Goal: Transaction & Acquisition: Purchase product/service

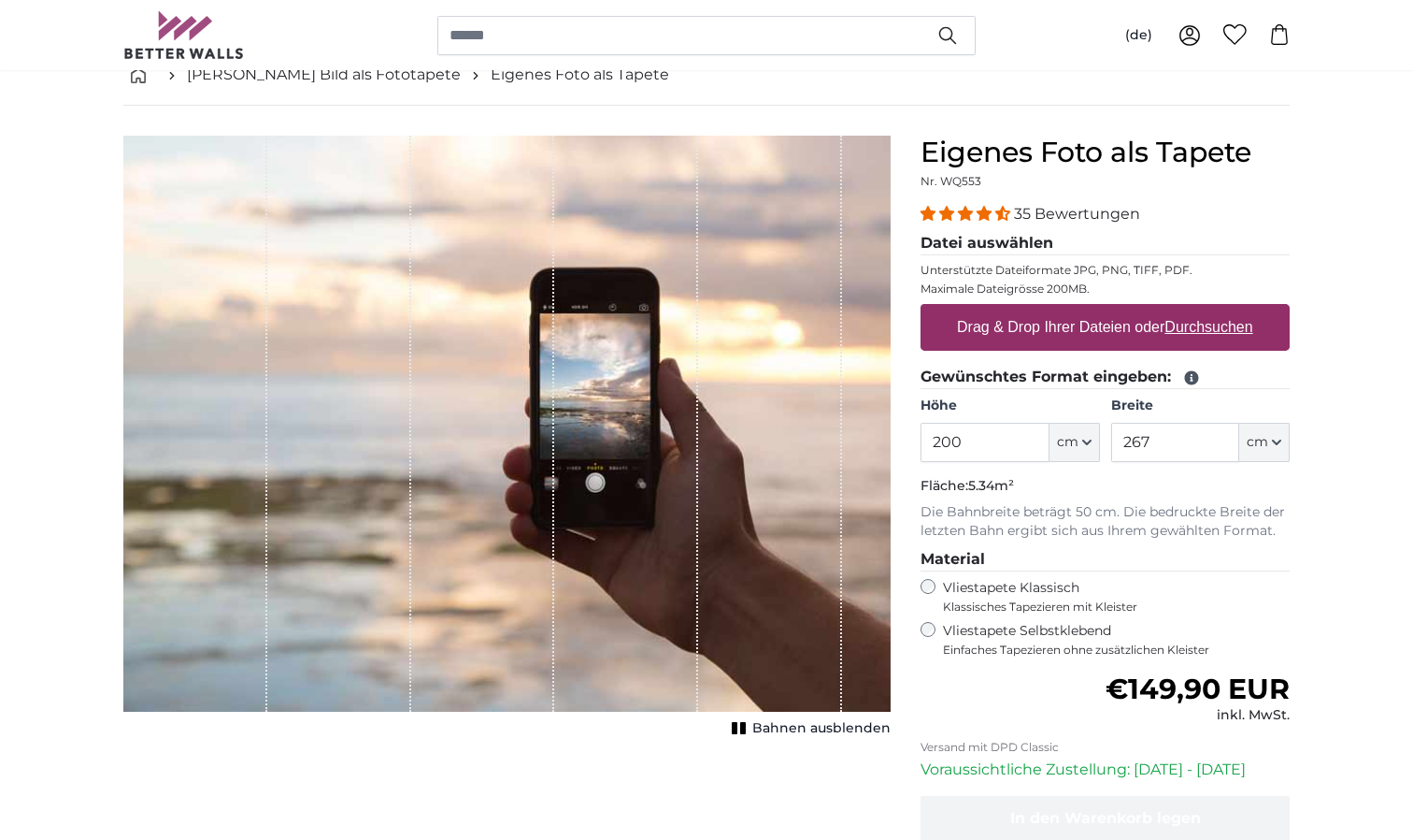
scroll to position [80, 0]
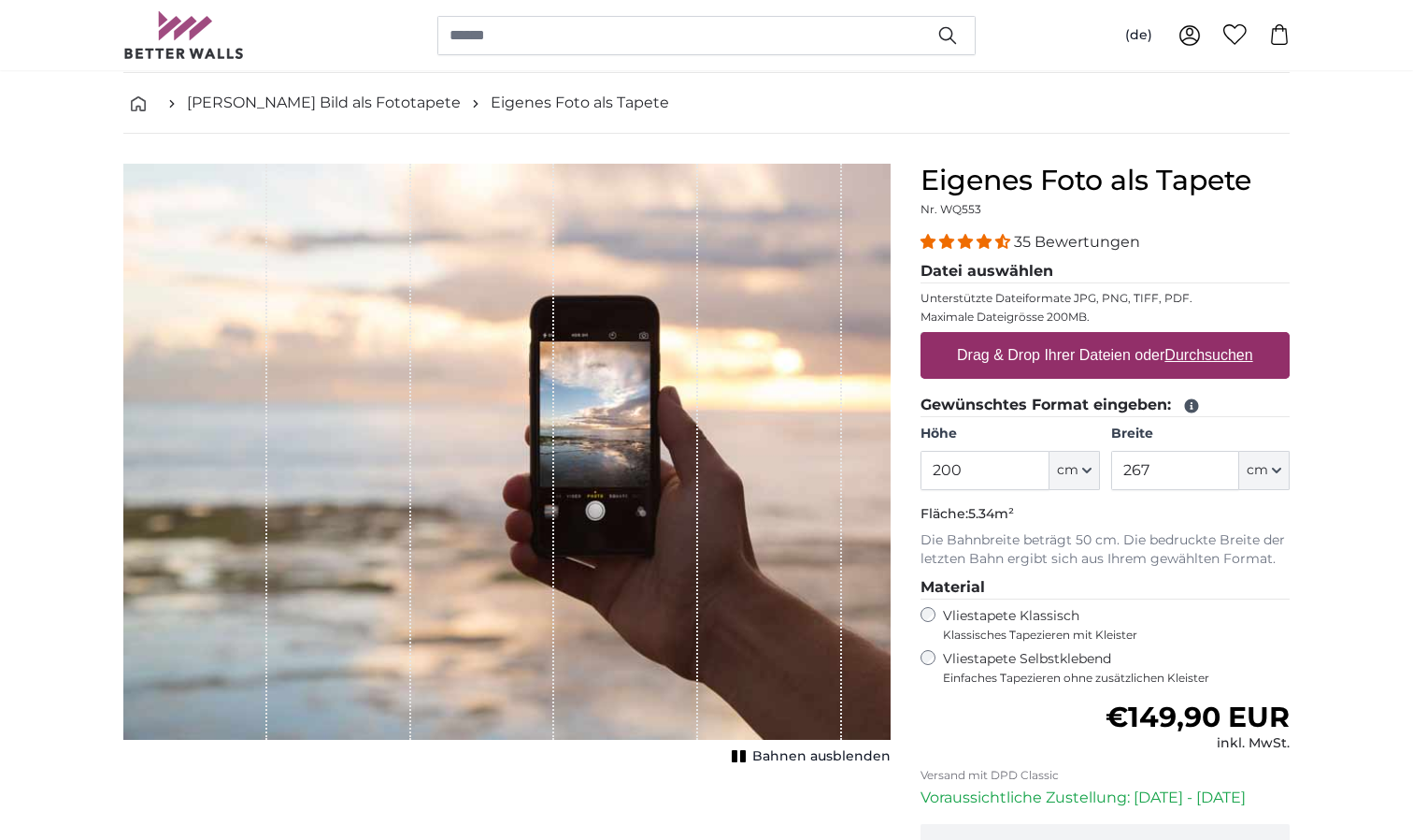
click at [1197, 357] on u "Durchsuchen" at bounding box center [1210, 354] width 88 height 16
click at [1197, 337] on input "Drag & Drop Ihrer Dateien oder Durchsuchen" at bounding box center [1105, 334] width 369 height 6
click at [1071, 359] on label "Drag & Drop Ihrer Dateien oder Durchsuchen" at bounding box center [1105, 355] width 311 height 38
click at [1071, 337] on input "Drag & Drop Ihrer Dateien oder Durchsuchen" at bounding box center [1105, 334] width 369 height 6
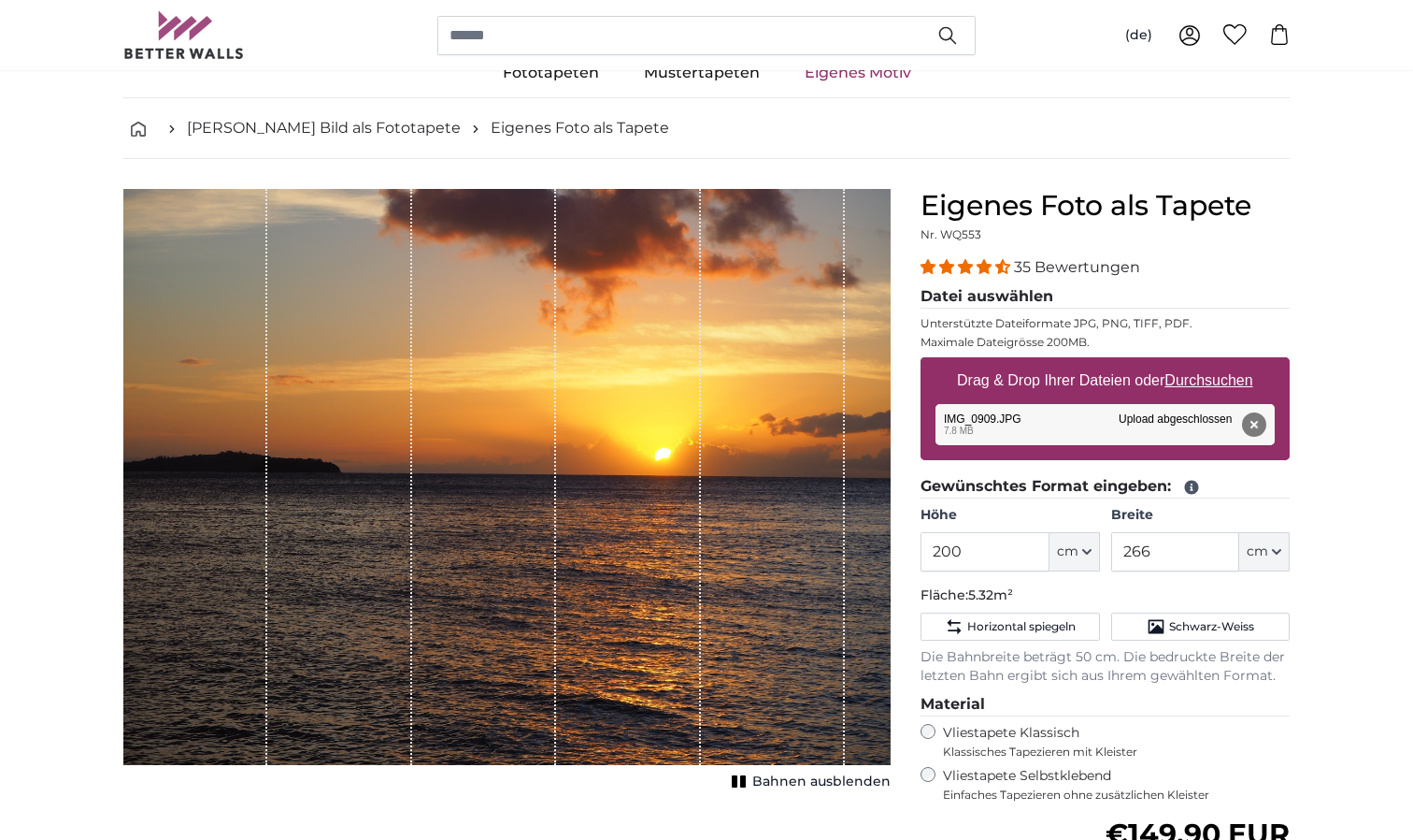
scroll to position [50, 0]
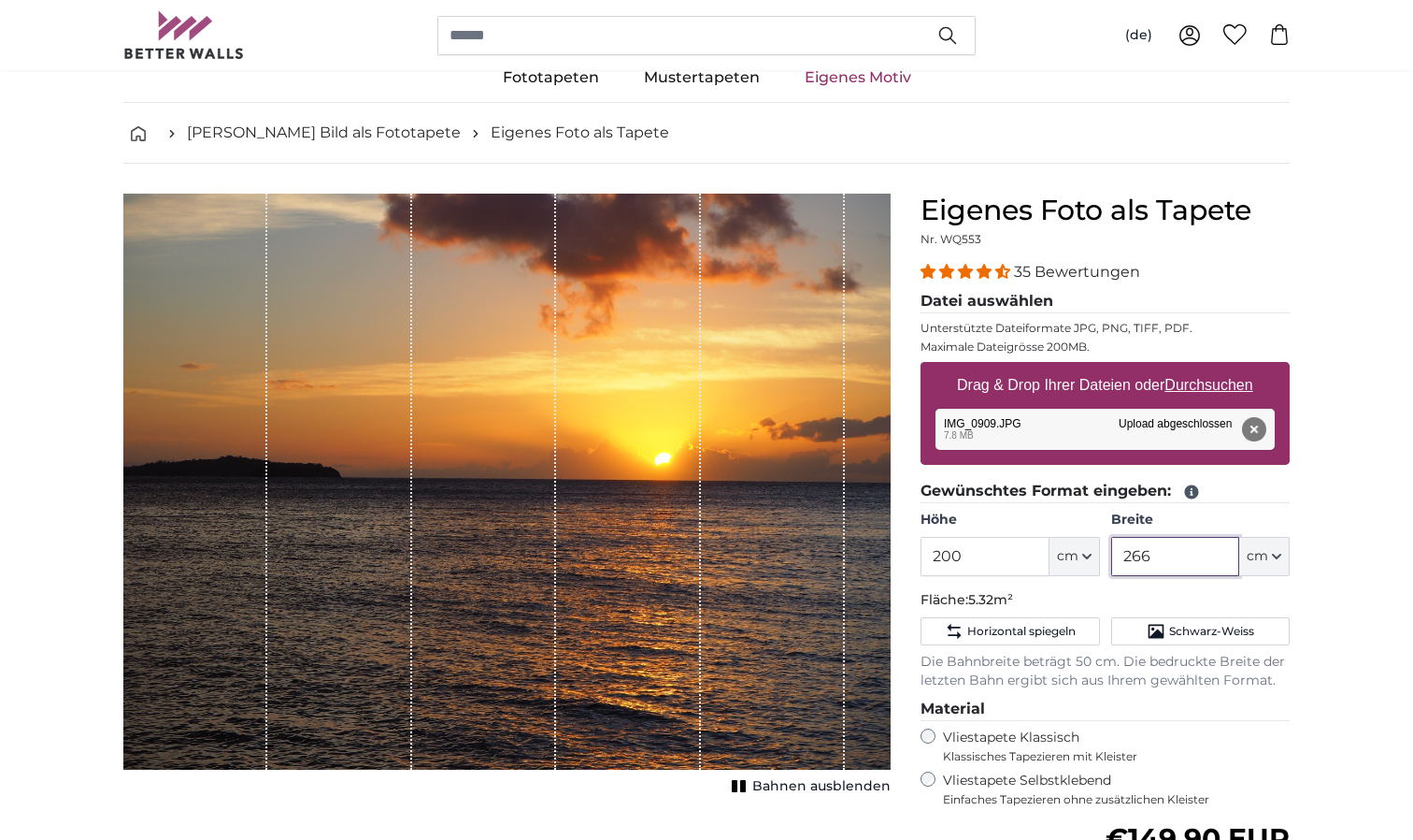
click at [1176, 558] on input "266" at bounding box center [1175, 556] width 128 height 39
type input "2"
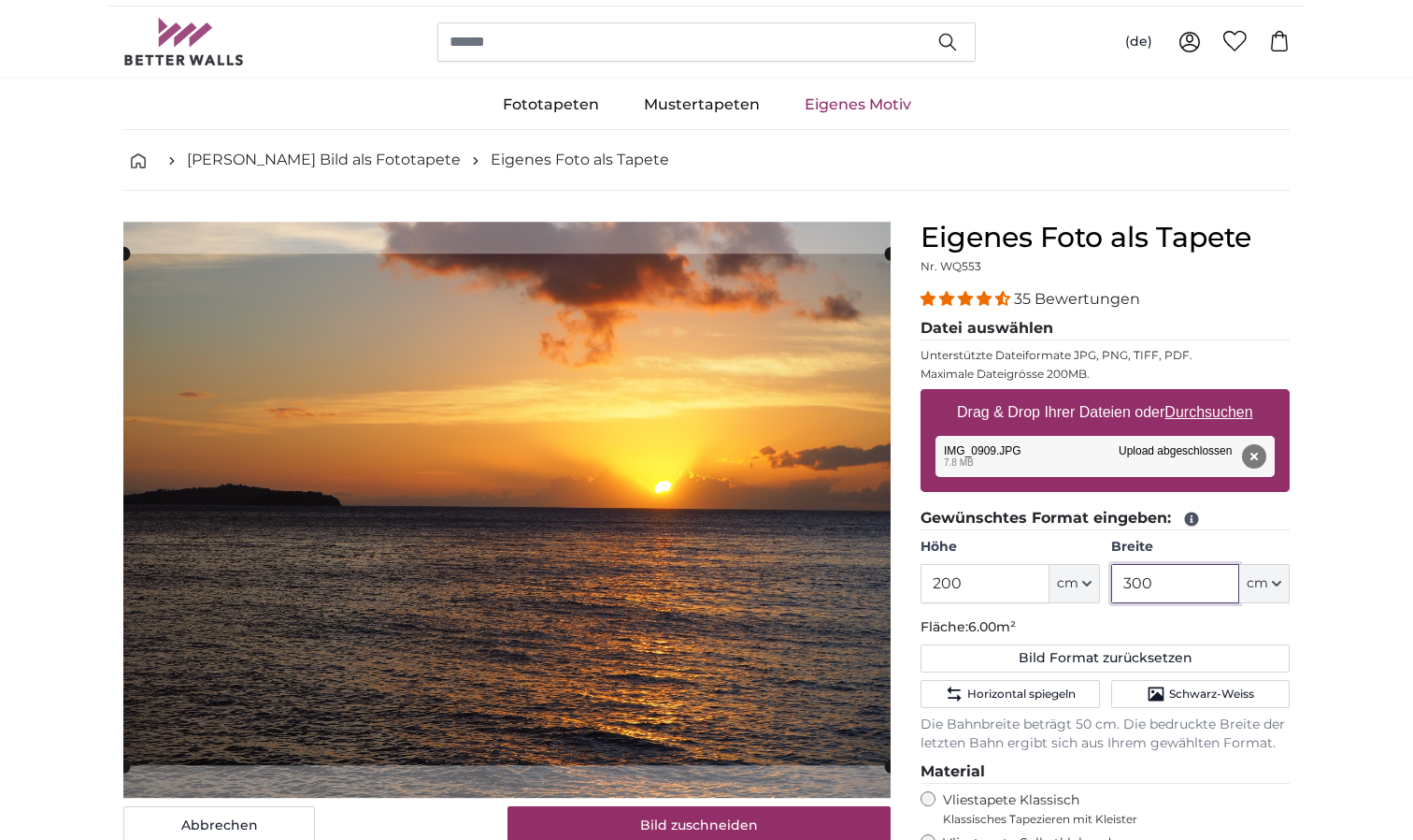
scroll to position [21, 0]
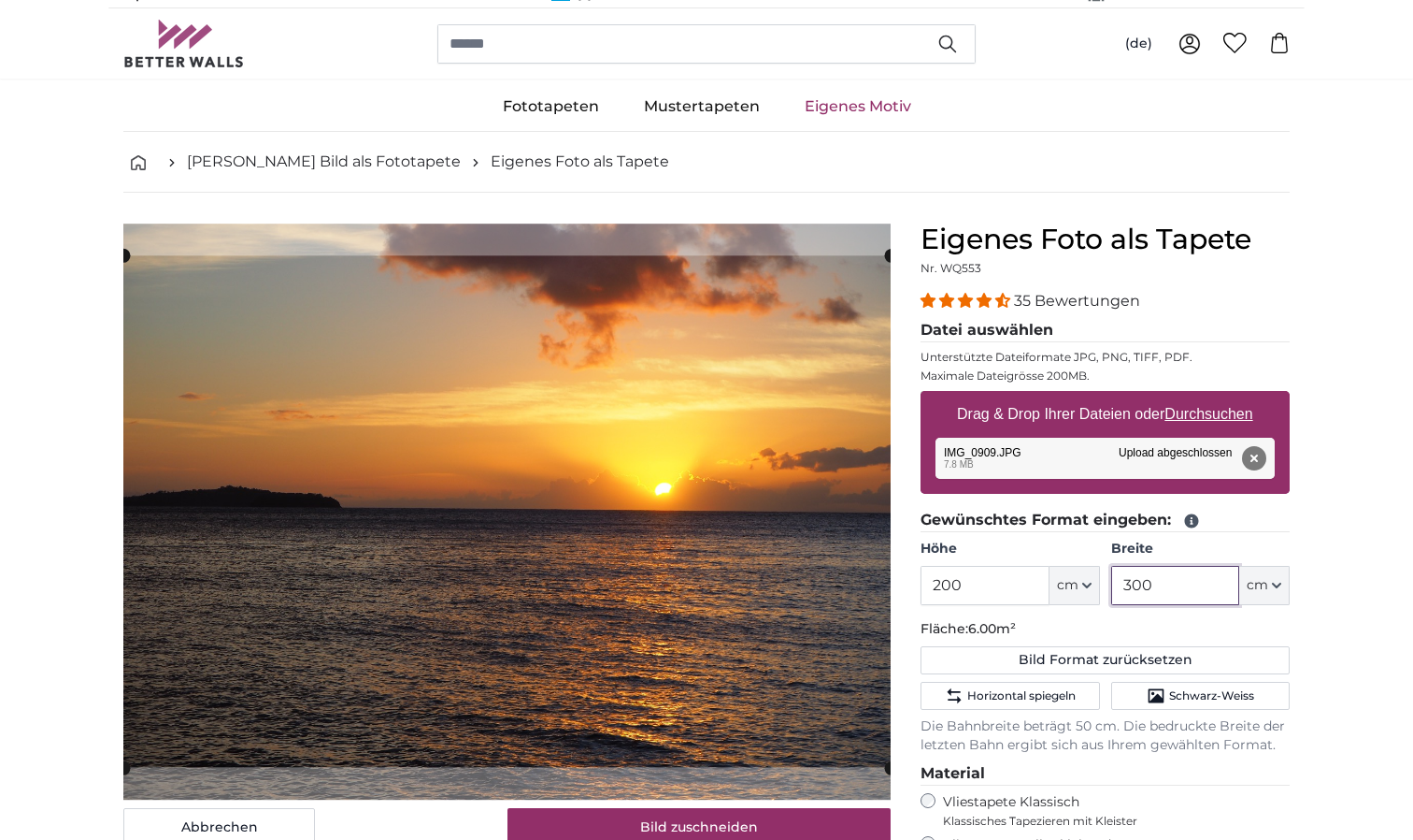
click at [1130, 586] on input "300" at bounding box center [1175, 585] width 128 height 39
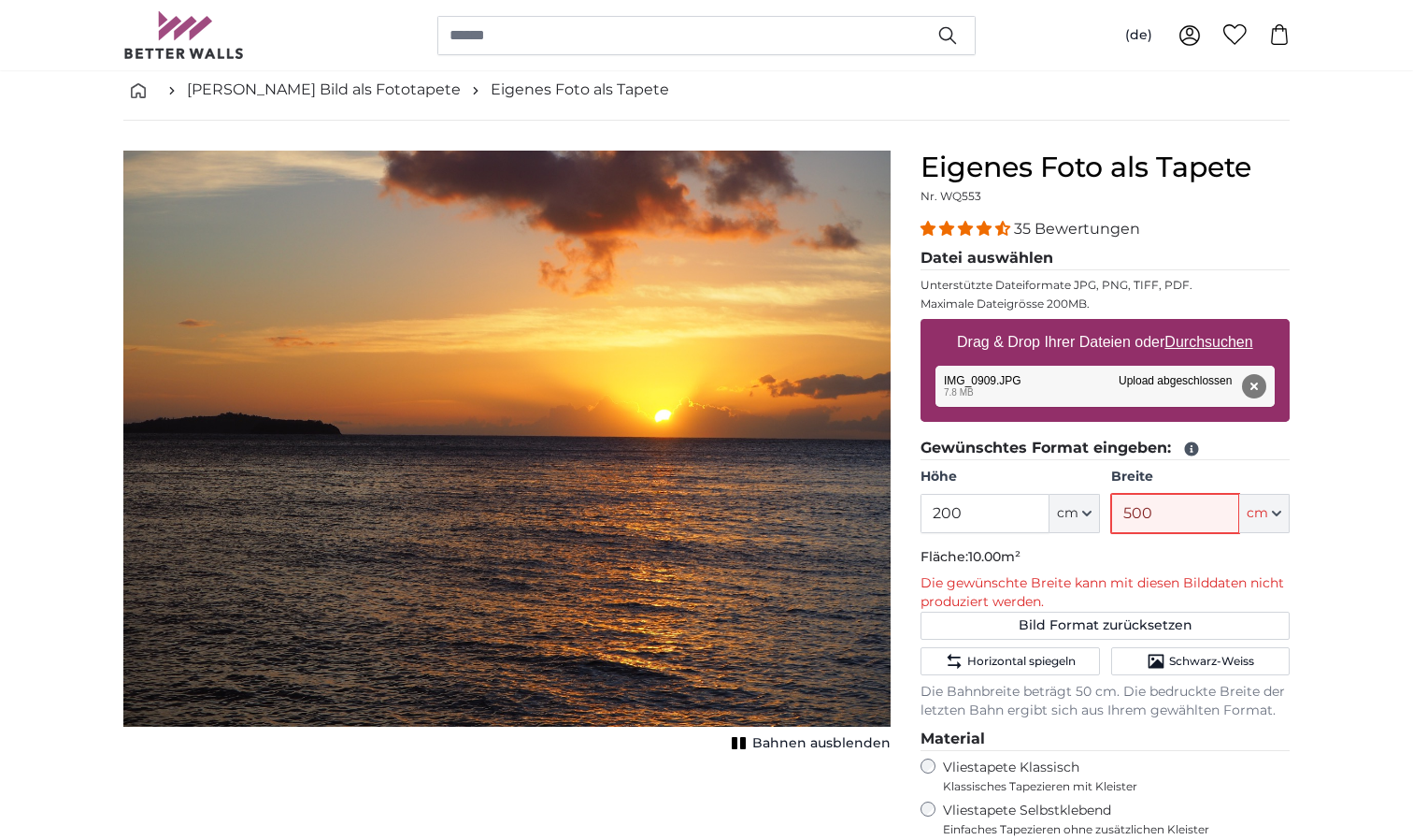
scroll to position [100, 0]
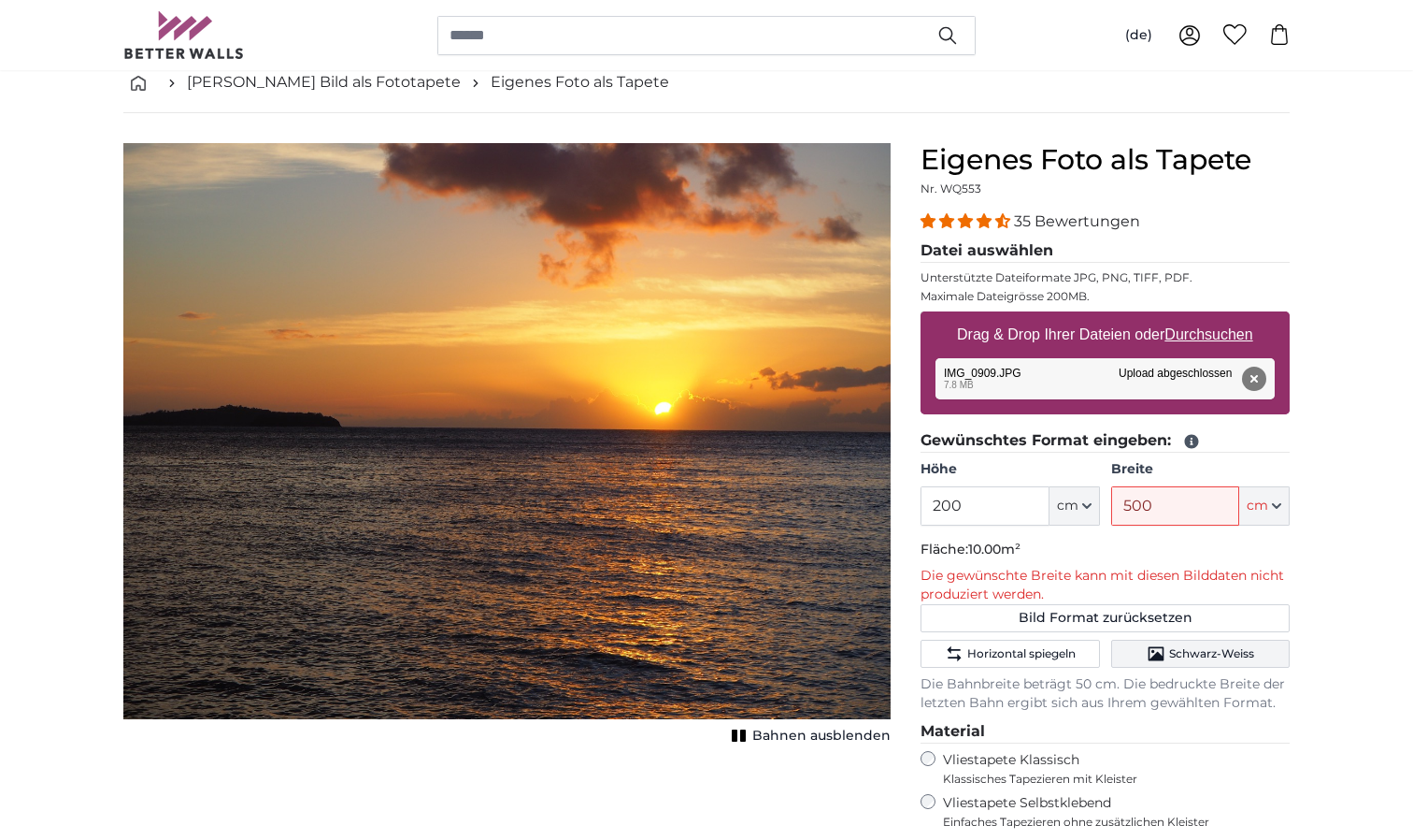
click at [1216, 654] on span "Schwarz-Weiss" at bounding box center [1212, 654] width 85 height 15
click at [1195, 654] on span "Schwarz-Weiss" at bounding box center [1212, 654] width 85 height 15
click at [1157, 506] on input "500" at bounding box center [1175, 506] width 128 height 39
type input "5"
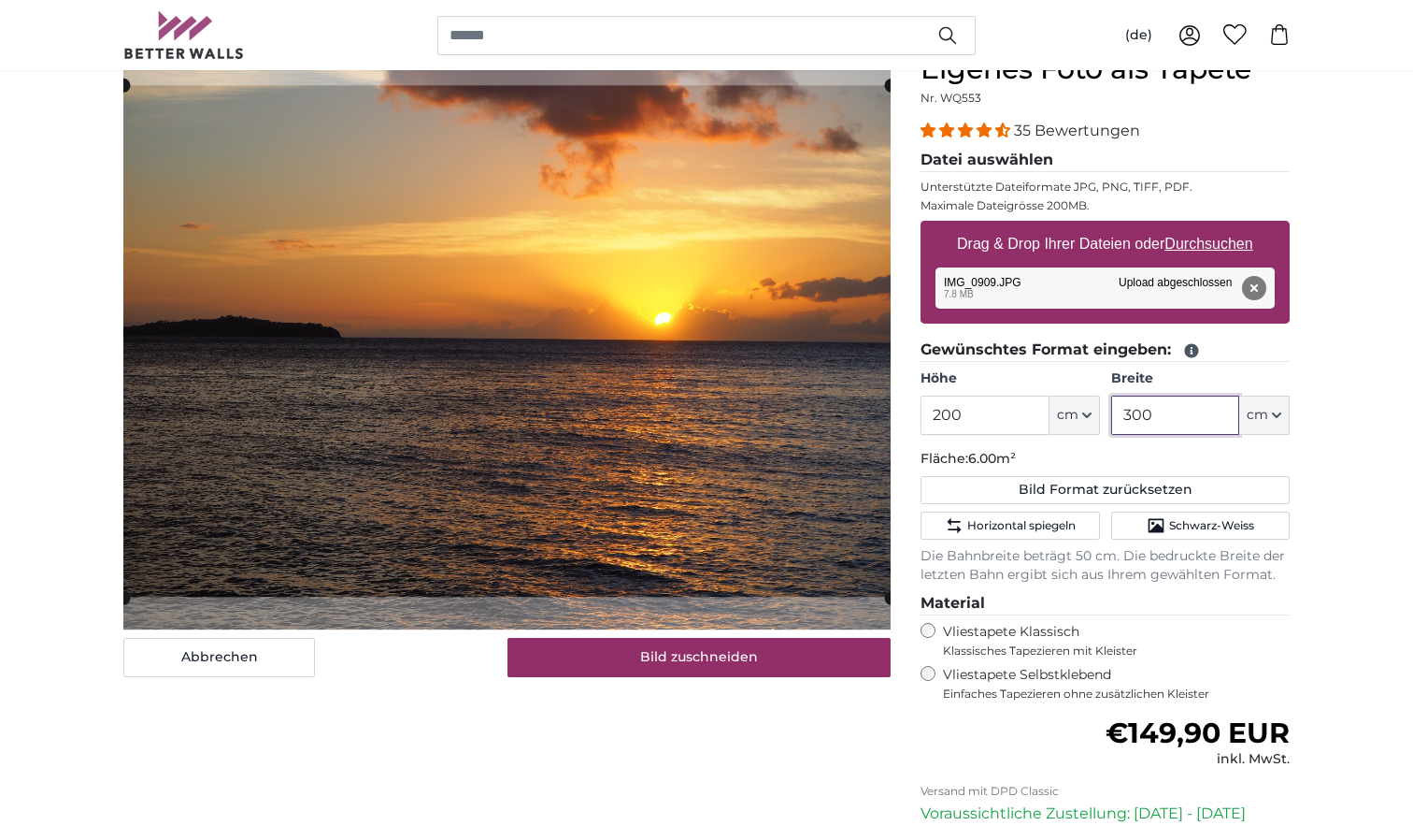
scroll to position [205, 0]
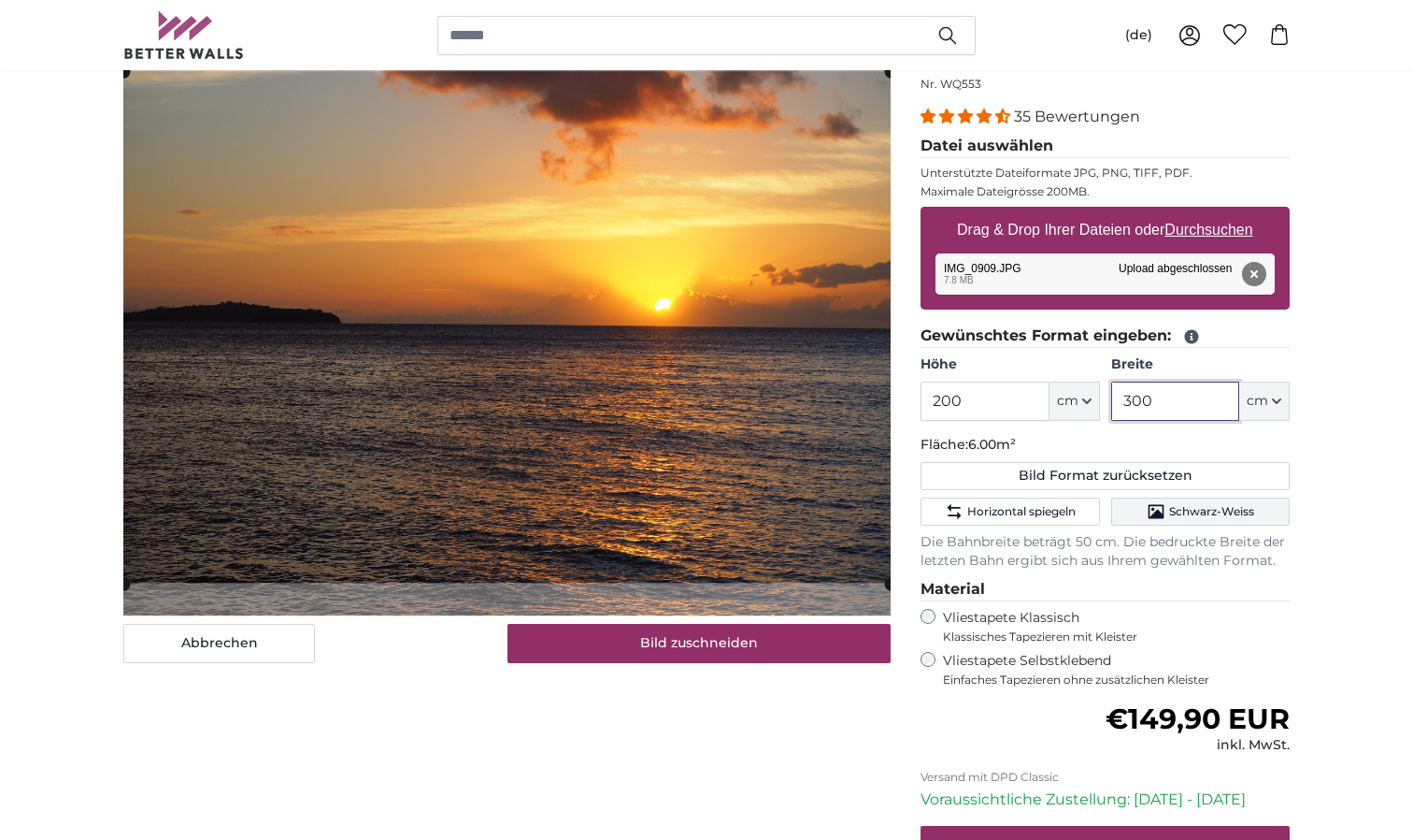
type input "300"
click at [1228, 508] on span "Schwarz-Weiss" at bounding box center [1212, 511] width 85 height 15
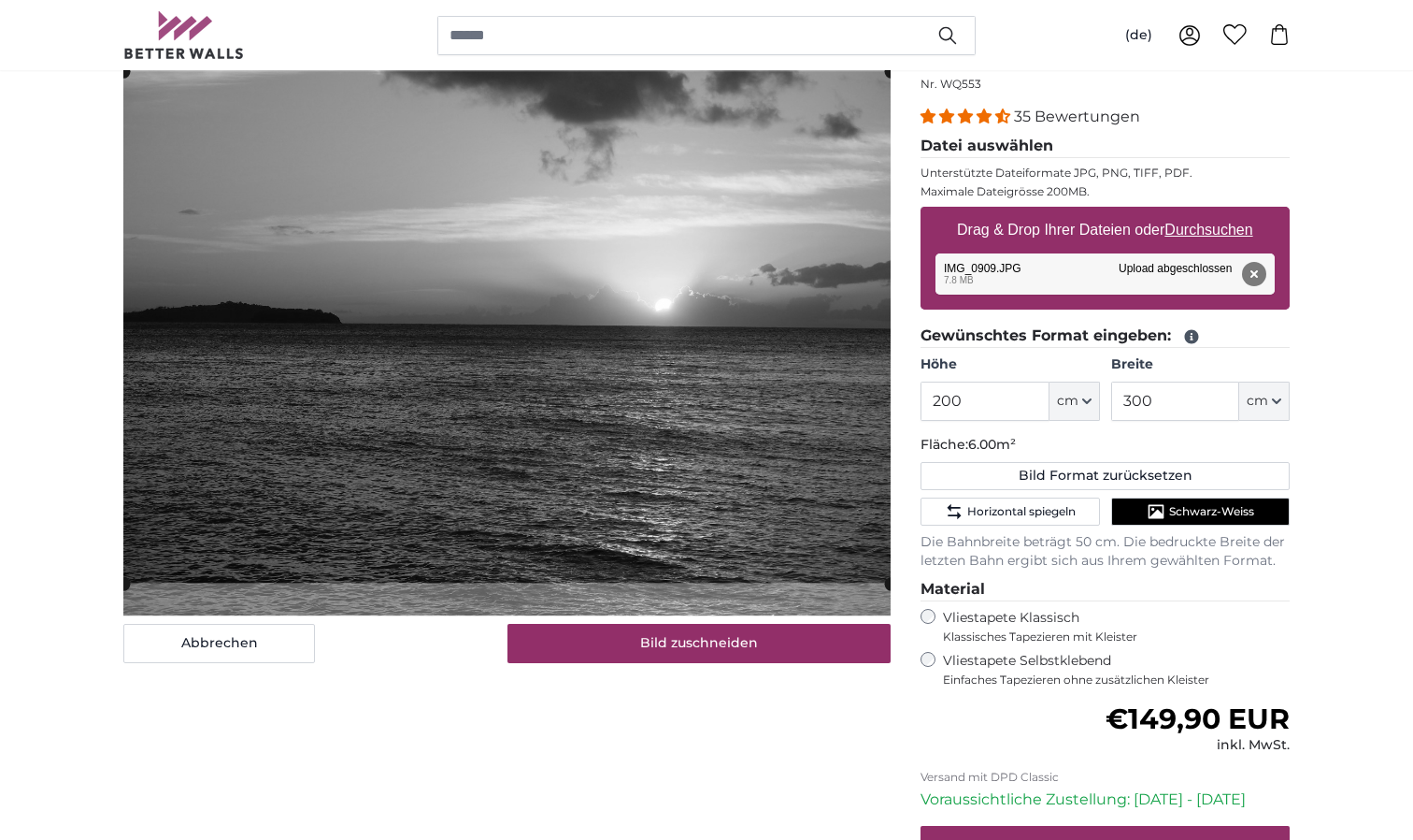
click at [1229, 508] on span "Schwarz-Weiss" at bounding box center [1212, 511] width 85 height 15
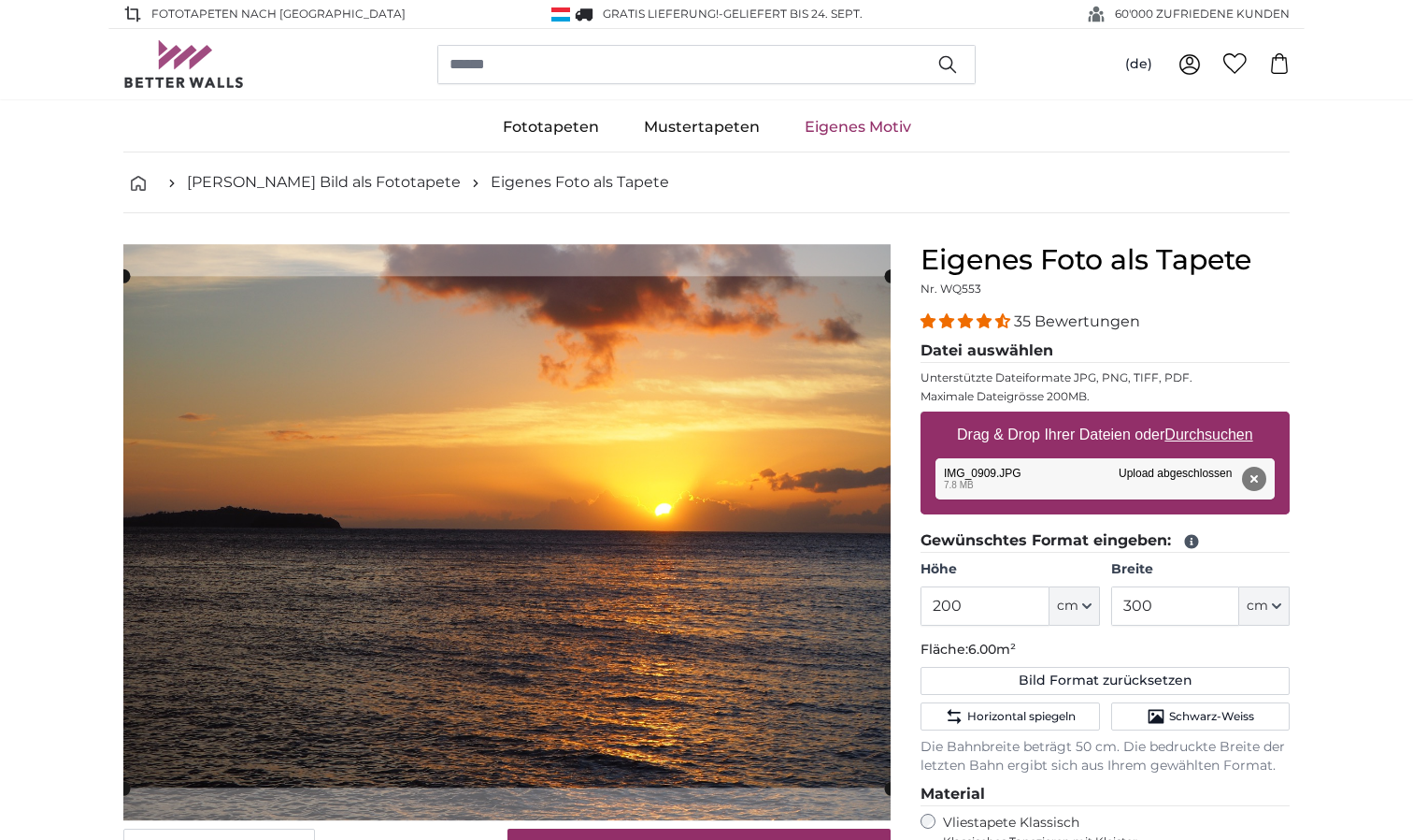
scroll to position [0, 0]
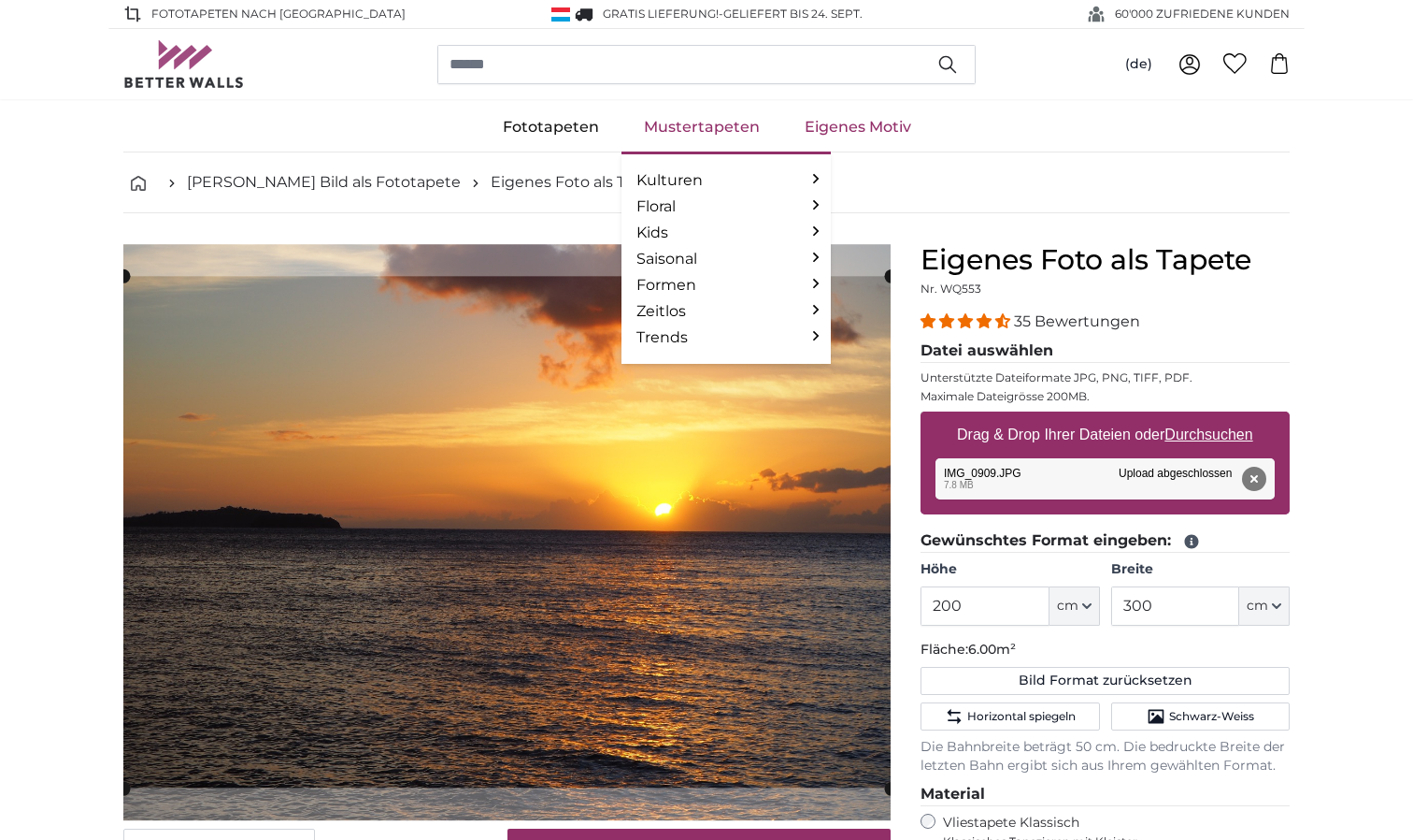
click at [699, 129] on link "Mustertapeten" at bounding box center [702, 127] width 161 height 49
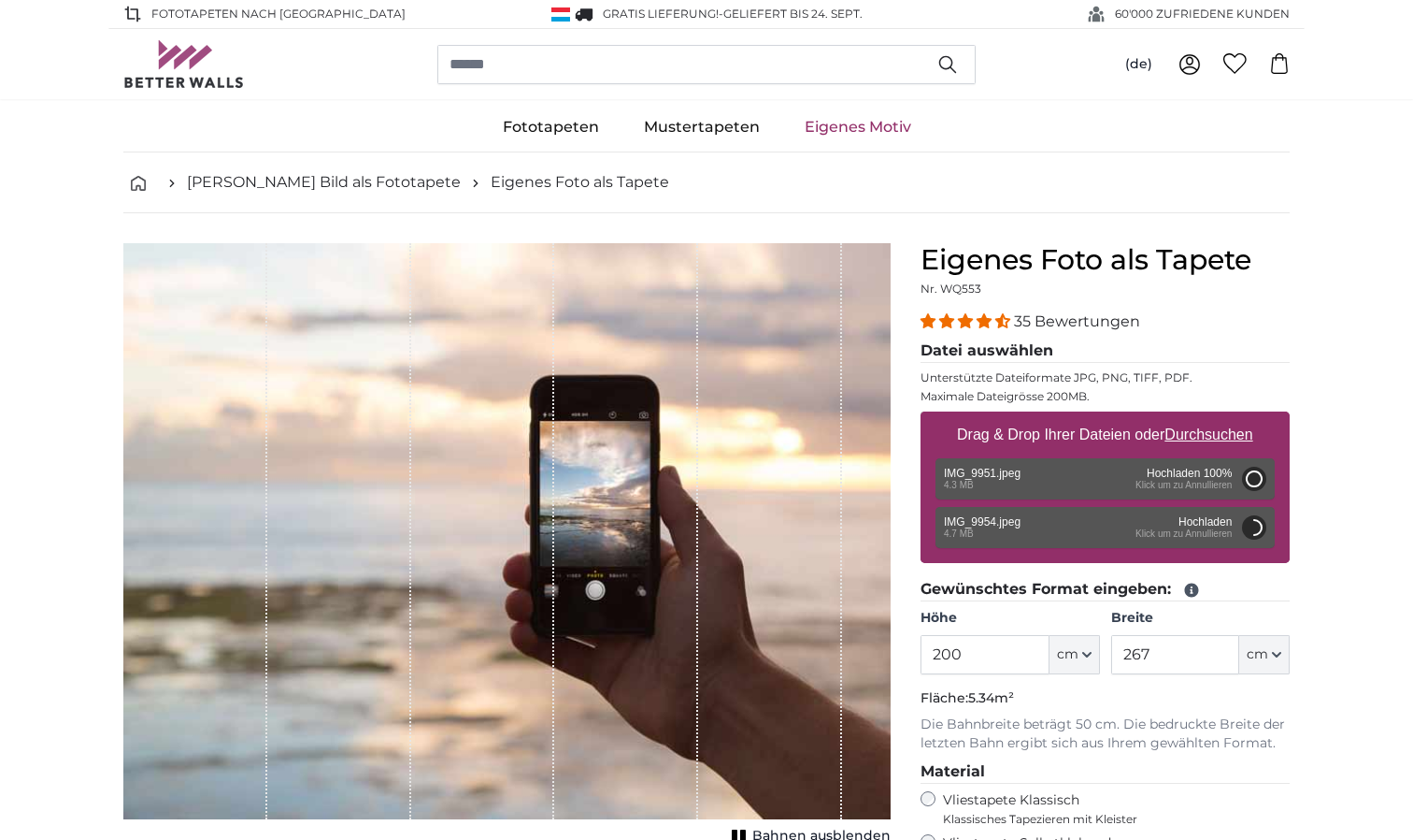
type input "266"
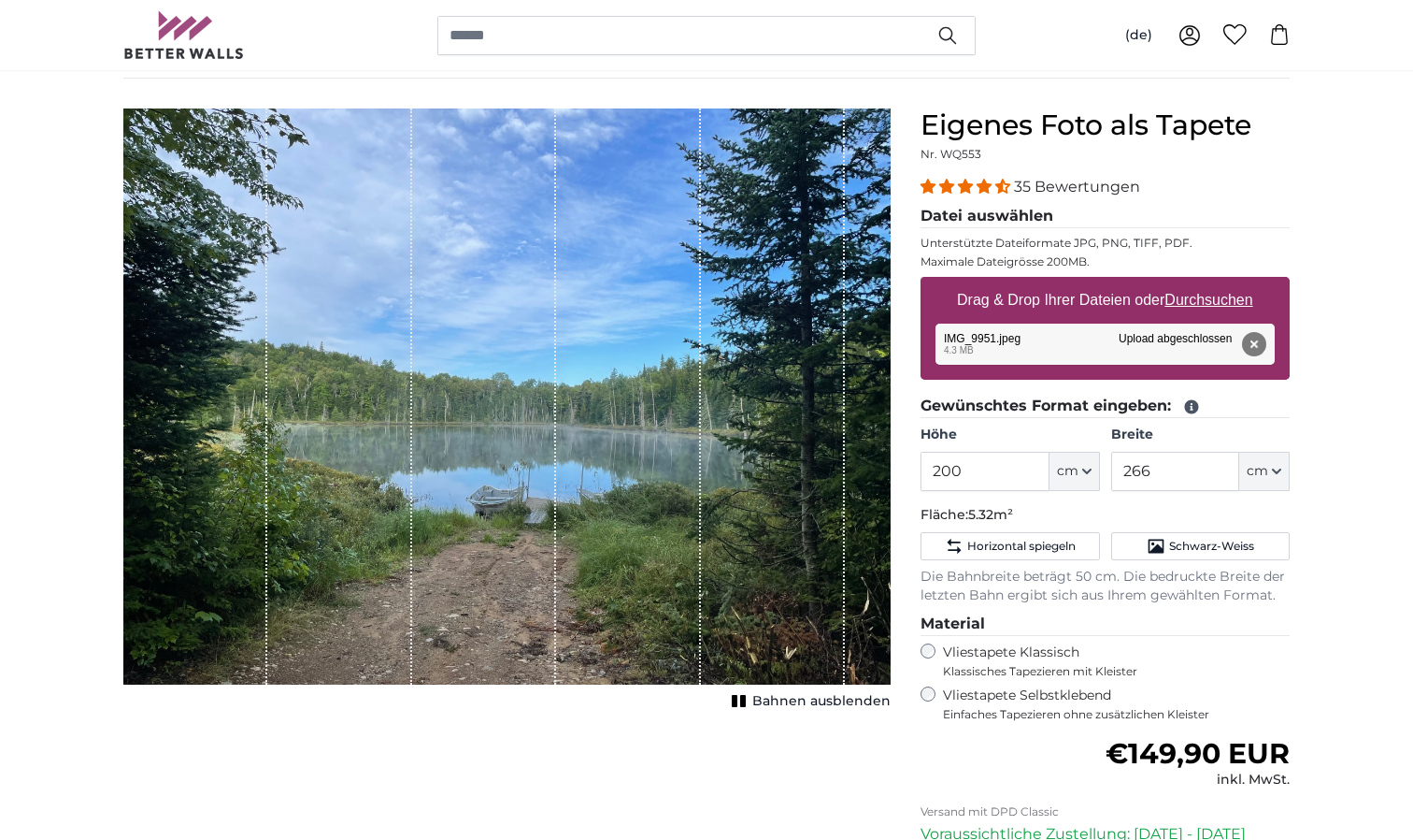
scroll to position [88, 0]
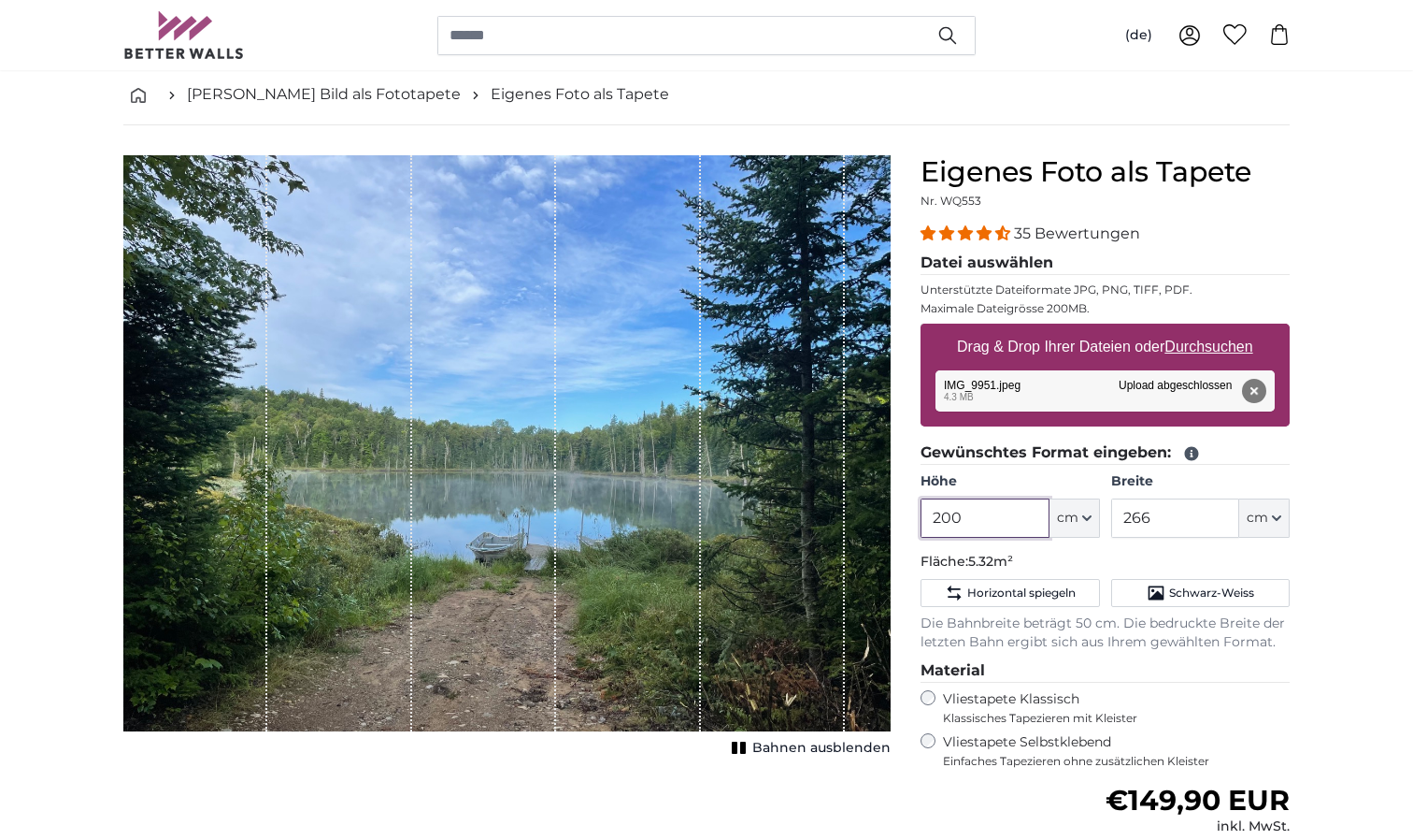
click at [948, 518] on input "200" at bounding box center [985, 518] width 128 height 39
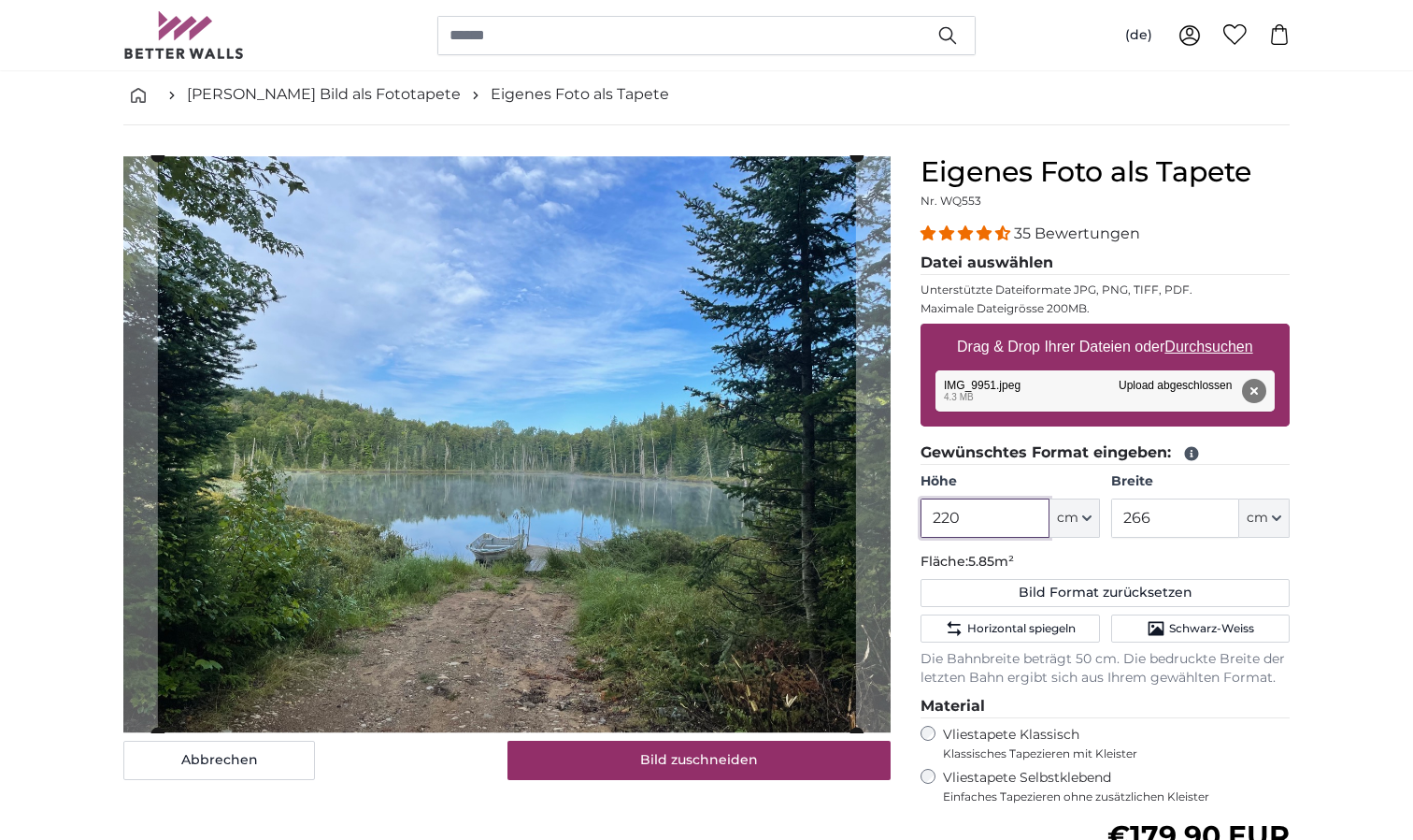
type input "220"
drag, startPoint x: 1168, startPoint y: 518, endPoint x: 1103, endPoint y: 514, distance: 65.1
click at [1103, 514] on div "Höhe 220 ft cm Centimeter (cm) Inches (inch) Feet (ft. in.) Breite 266 ft cm Ce…" at bounding box center [1105, 505] width 369 height 66
type input "300"
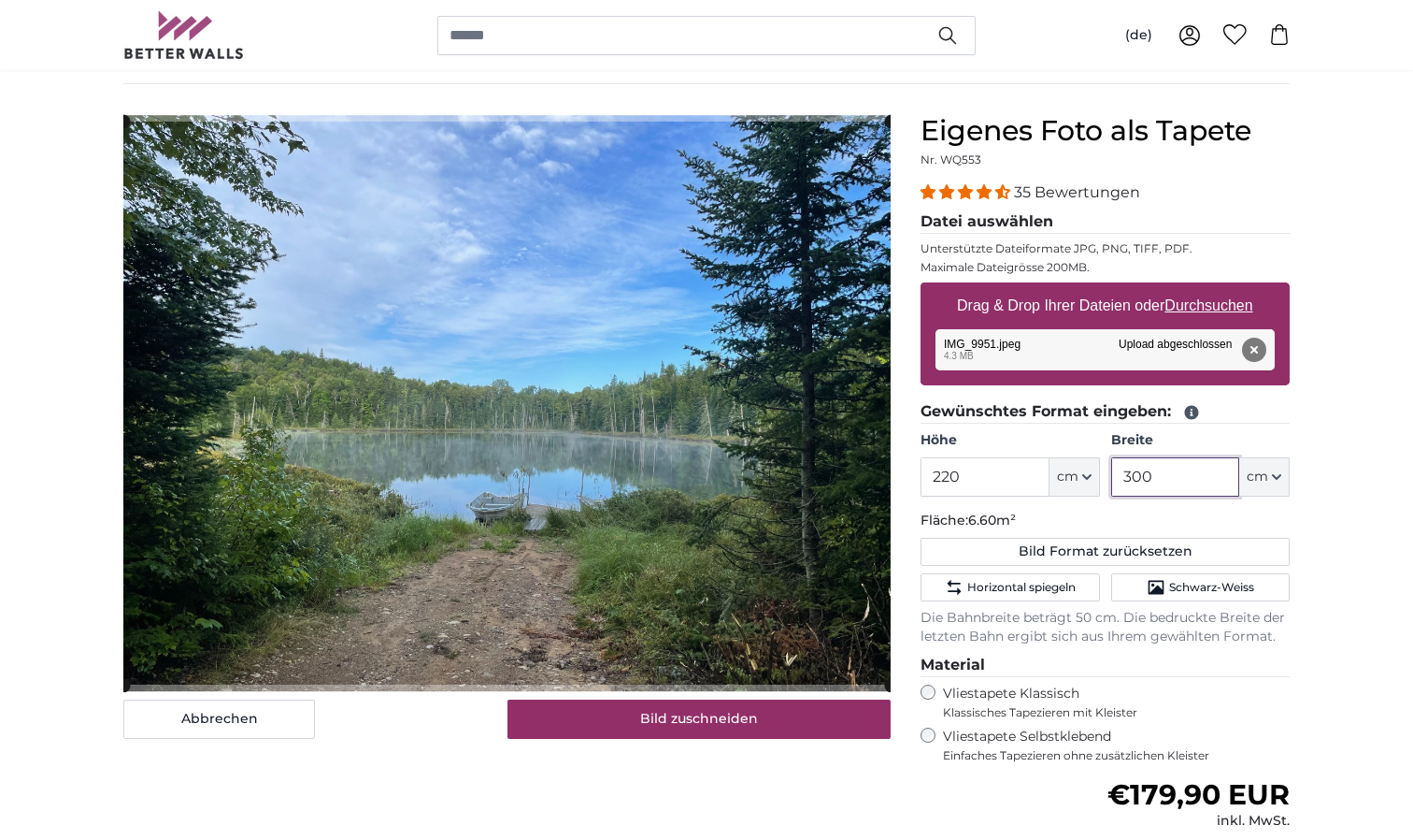
scroll to position [148, 0]
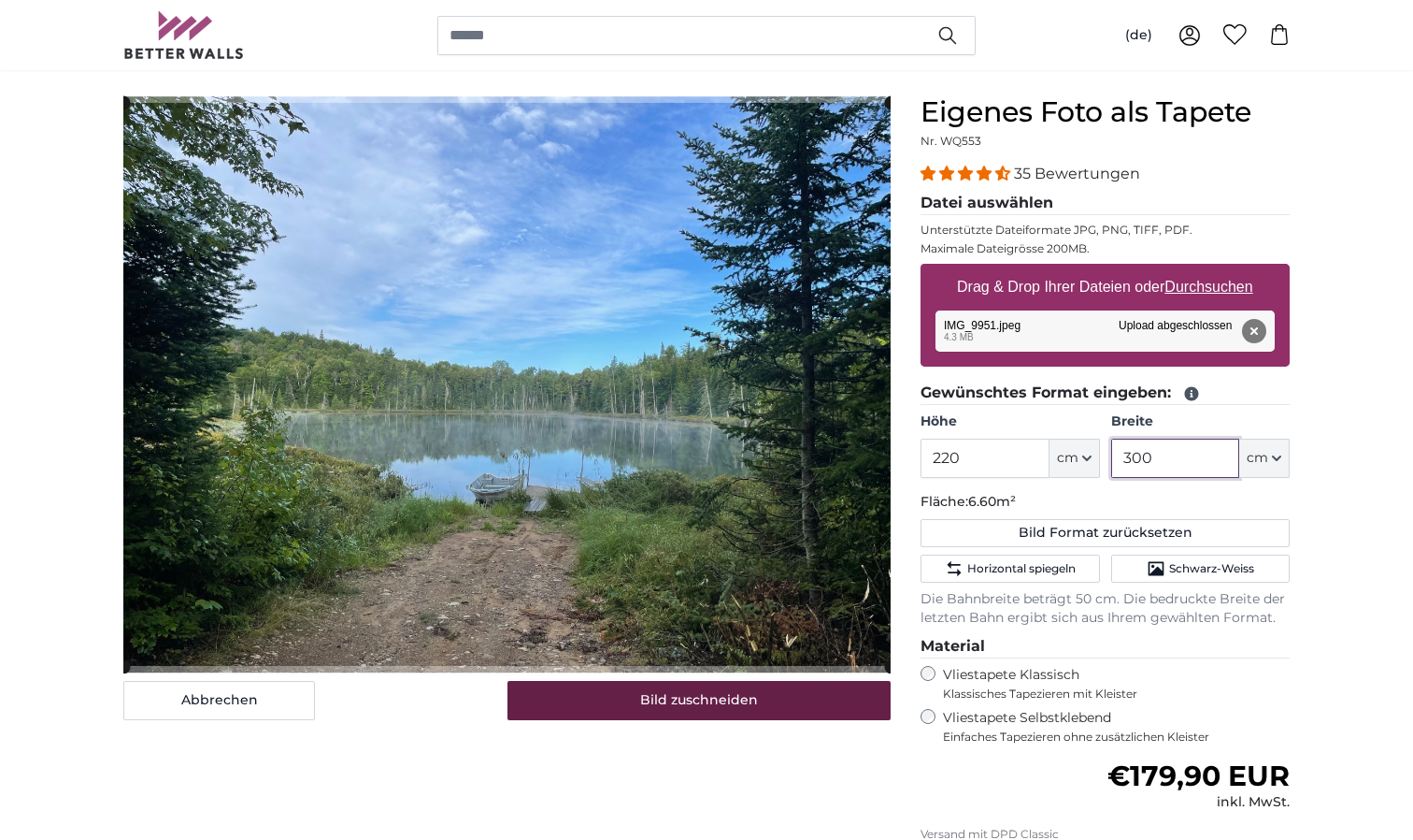
type input "300"
click at [799, 697] on button "Bild zuschneiden" at bounding box center [699, 700] width 384 height 39
